Goal: Task Accomplishment & Management: Manage account settings

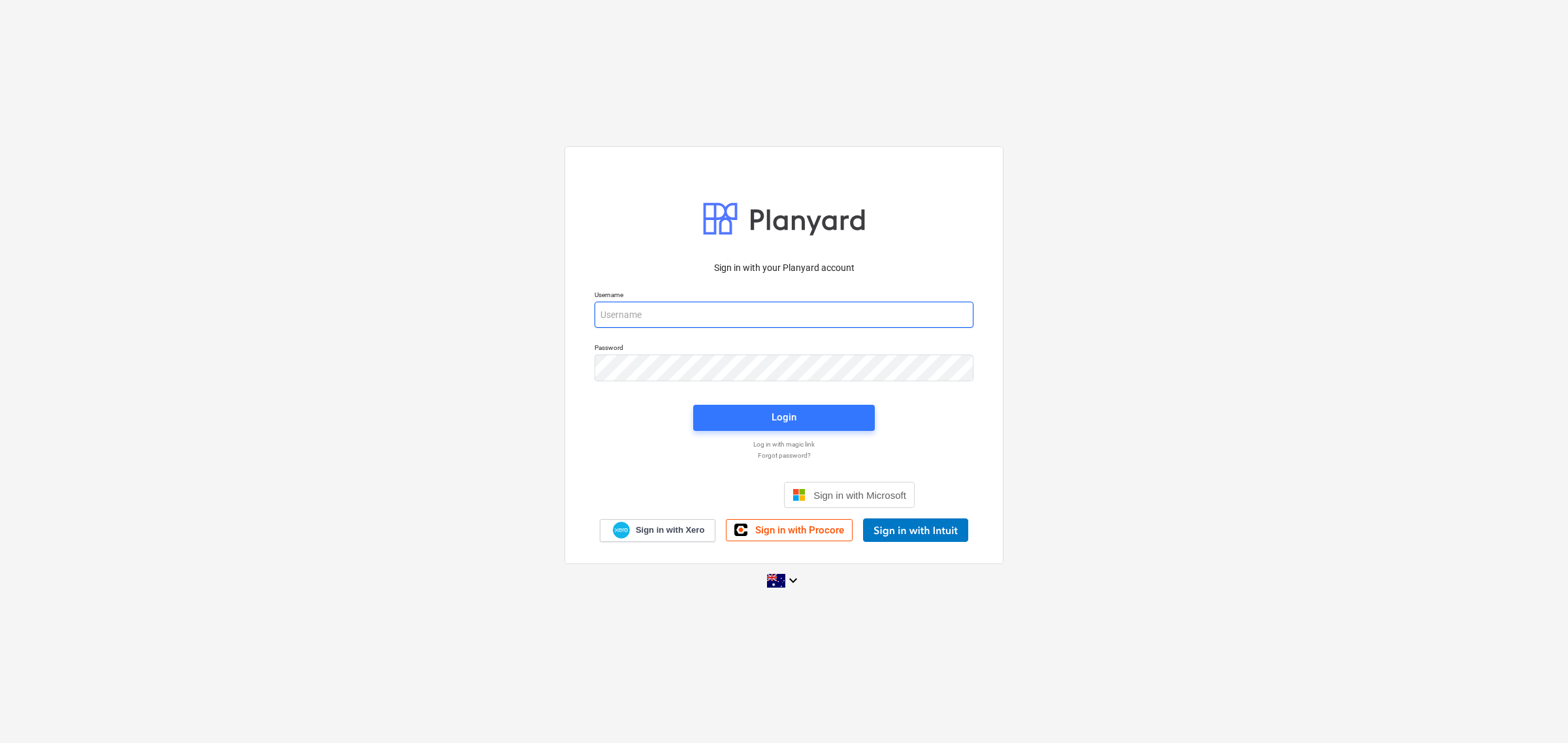
click at [763, 314] on input "email" at bounding box center [784, 315] width 379 height 26
type input "[PERSON_NAME][EMAIL_ADDRESS][DOMAIN_NAME]"
click at [779, 413] on div "Login" at bounding box center [784, 417] width 25 height 17
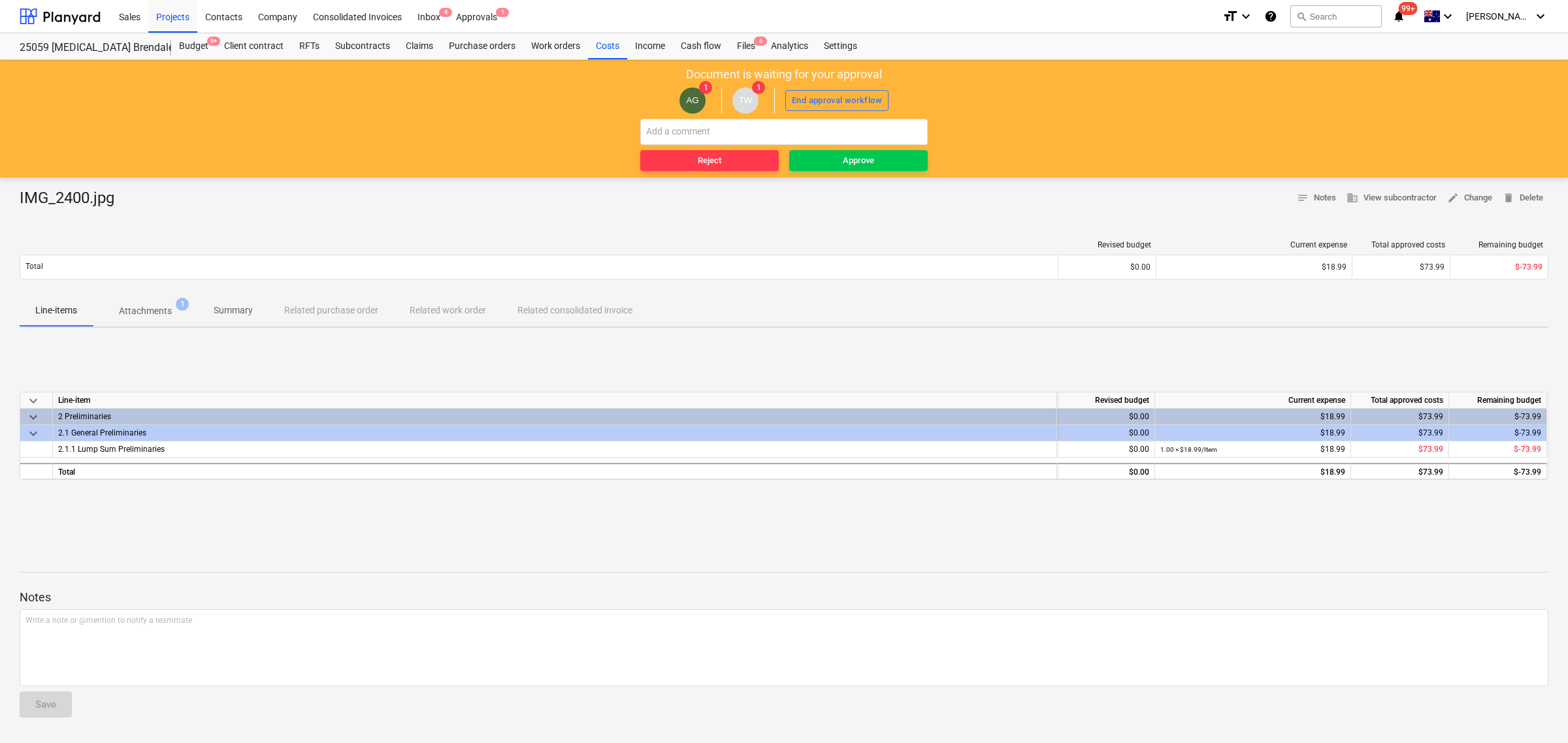
click at [167, 308] on p "Attachments" at bounding box center [146, 311] width 53 height 14
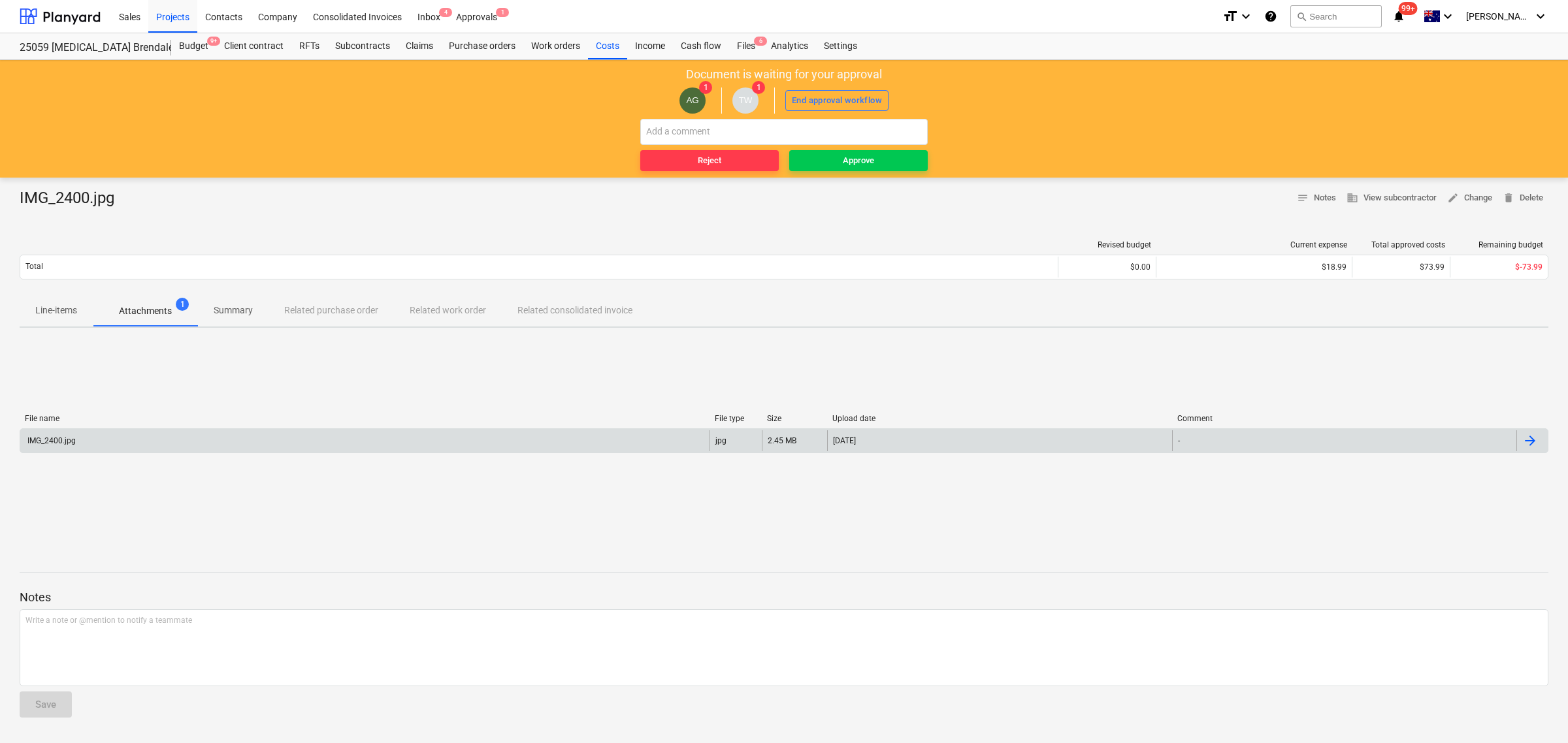
click at [85, 445] on div "IMG_2400.jpg" at bounding box center [364, 441] width 689 height 21
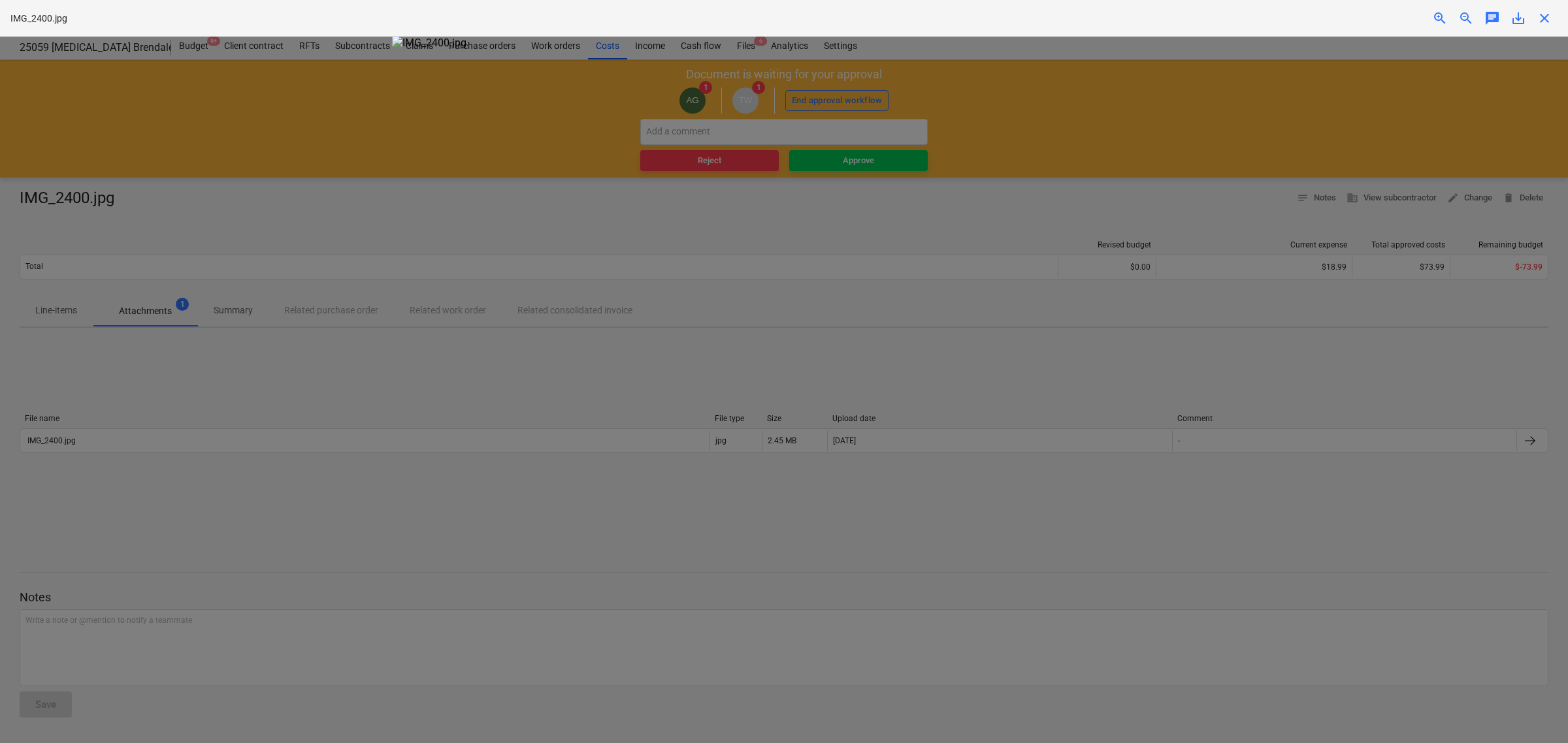
click at [1544, 14] on span "close" at bounding box center [1544, 18] width 16 height 16
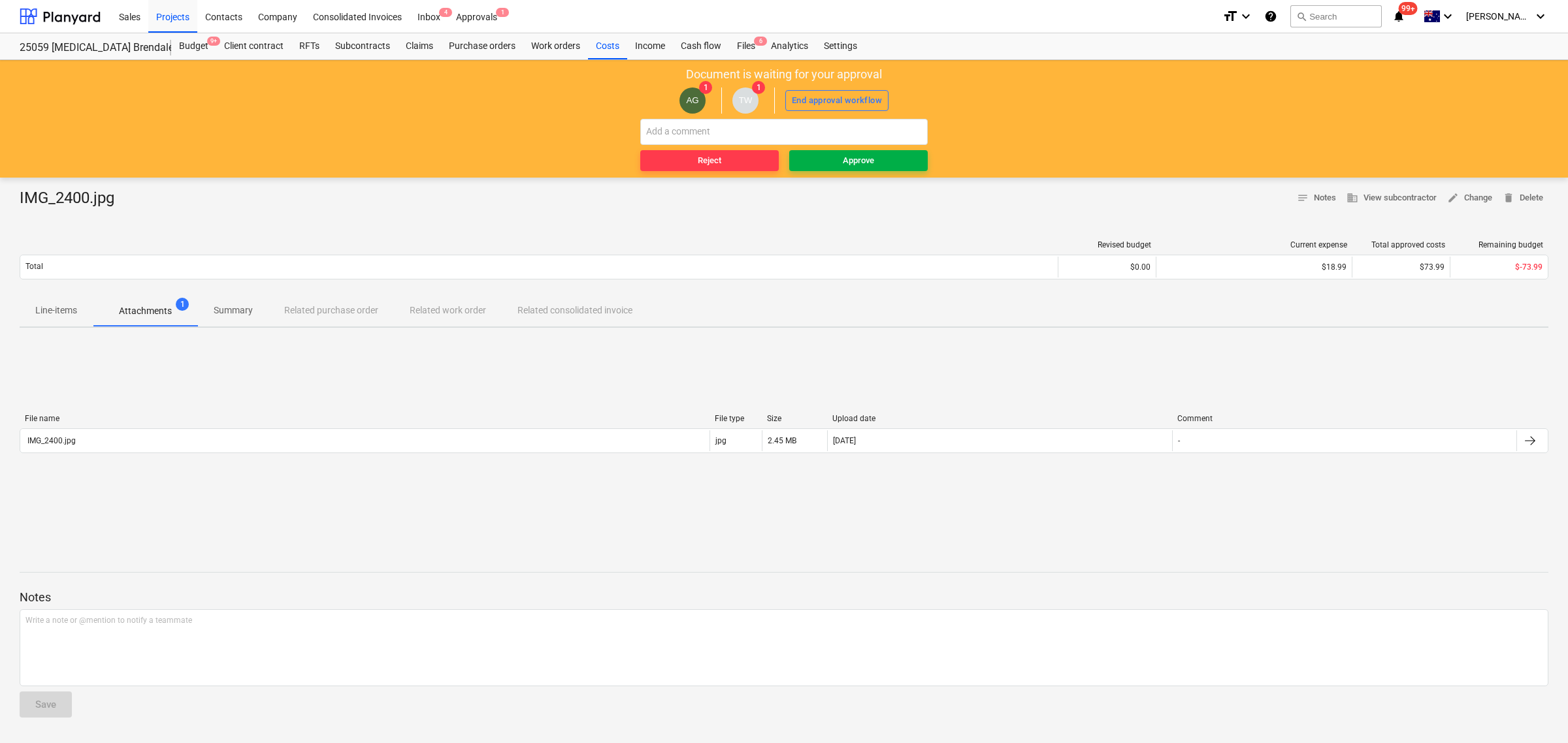
click at [833, 163] on span "Approve" at bounding box center [859, 161] width 128 height 15
